Goal: Task Accomplishment & Management: Manage account settings

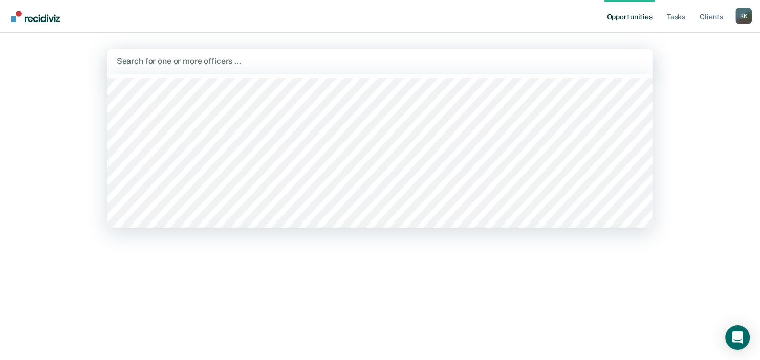
click at [181, 61] on div at bounding box center [380, 61] width 527 height 12
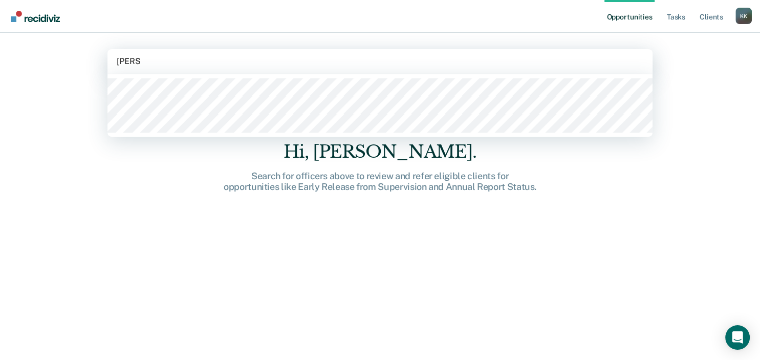
type input "[PERSON_NAME] e"
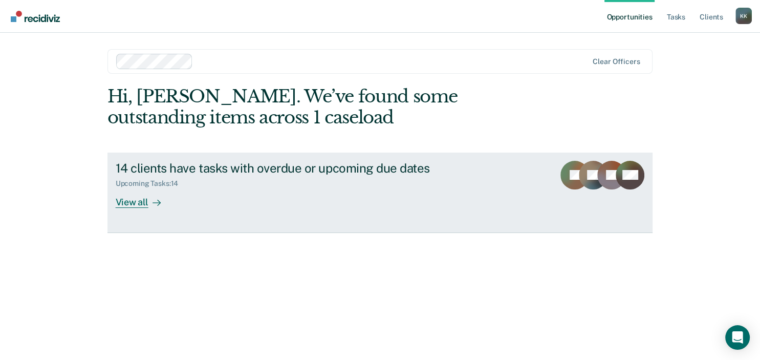
click at [285, 165] on div "14 clients have tasks with overdue or upcoming due dates" at bounding box center [295, 168] width 359 height 15
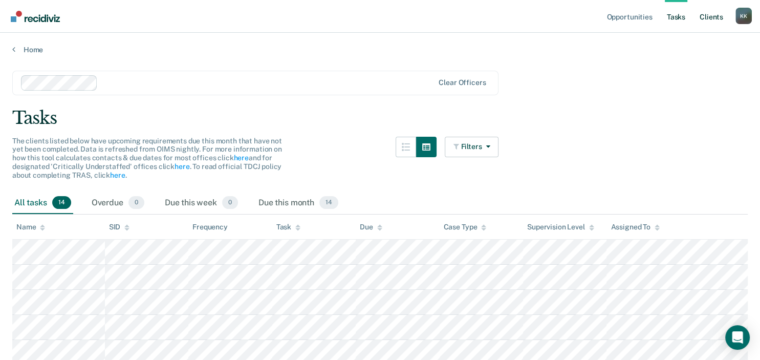
click at [718, 18] on link "Client s" at bounding box center [712, 16] width 28 height 33
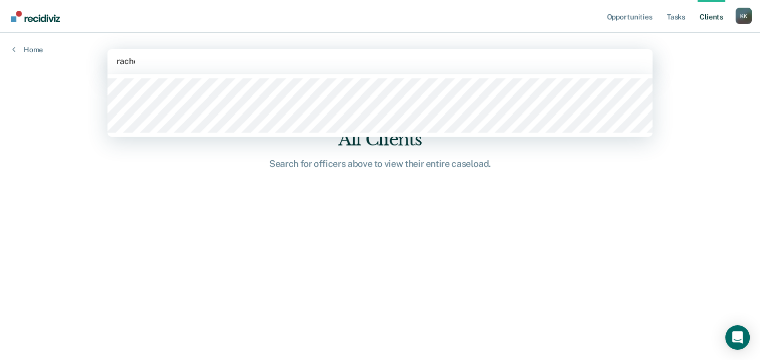
type input "[PERSON_NAME]"
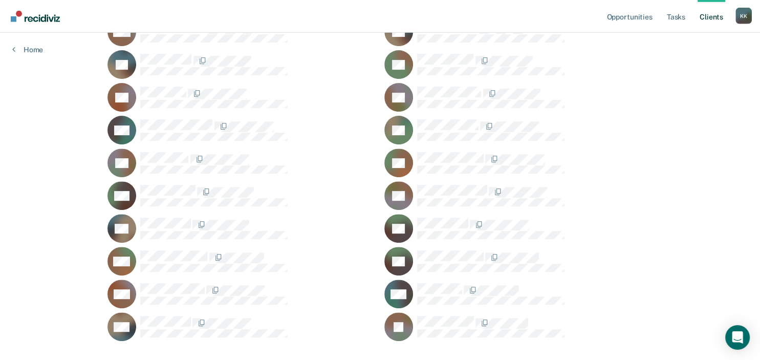
scroll to position [354, 0]
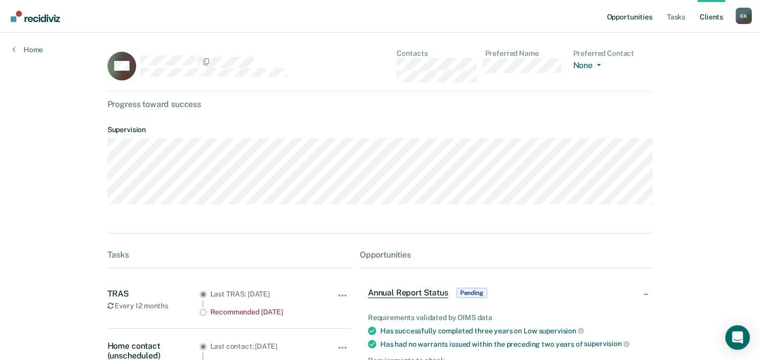
click at [625, 14] on link "Opportunities" at bounding box center [630, 16] width 50 height 33
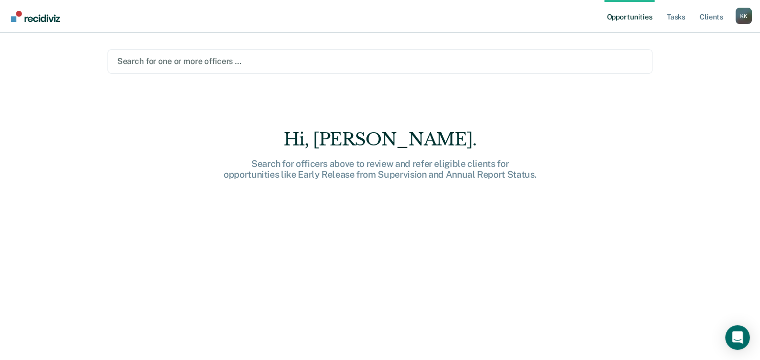
click at [182, 65] on div at bounding box center [380, 61] width 526 height 12
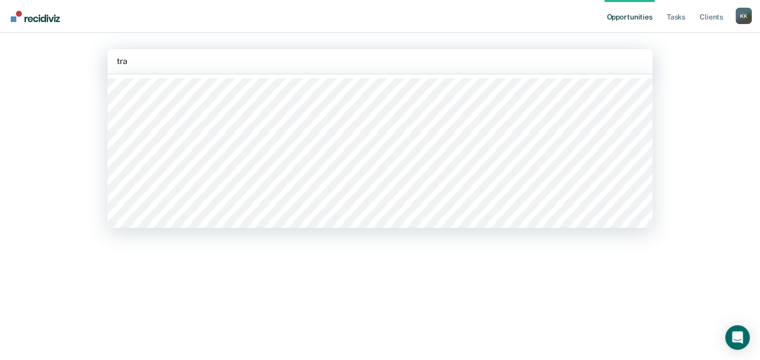
type input "trac"
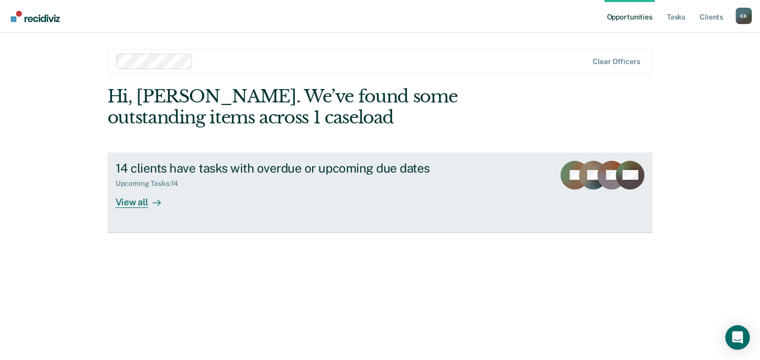
click at [181, 167] on div "14 clients have tasks with overdue or upcoming due dates" at bounding box center [295, 168] width 359 height 15
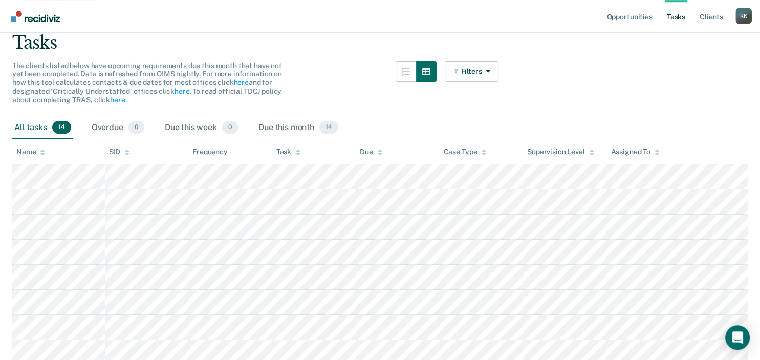
scroll to position [108, 0]
